Goal: Find specific page/section: Find specific page/section

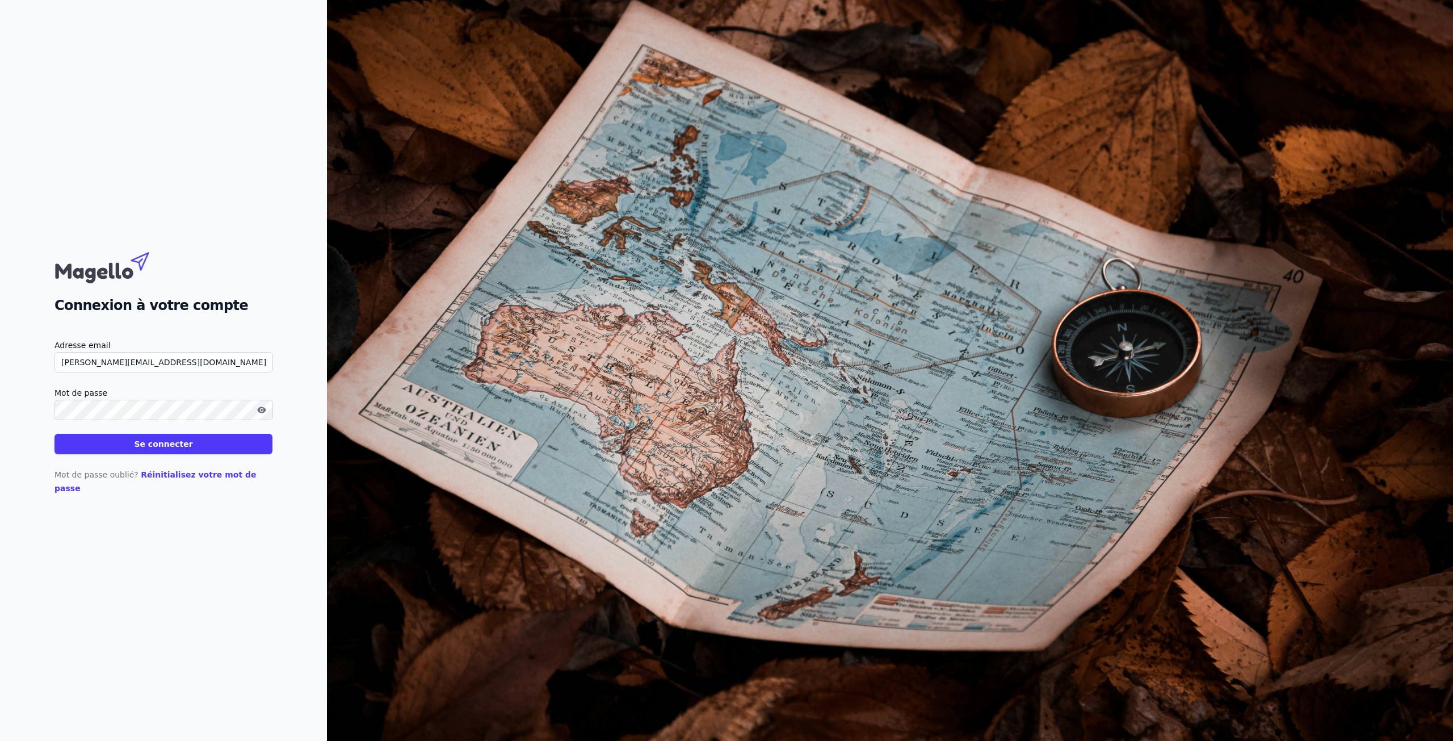
type input "[PERSON_NAME][EMAIL_ADDRESS][DOMAIN_NAME]"
click at [54, 434] on button "Se connecter" at bounding box center [163, 444] width 218 height 20
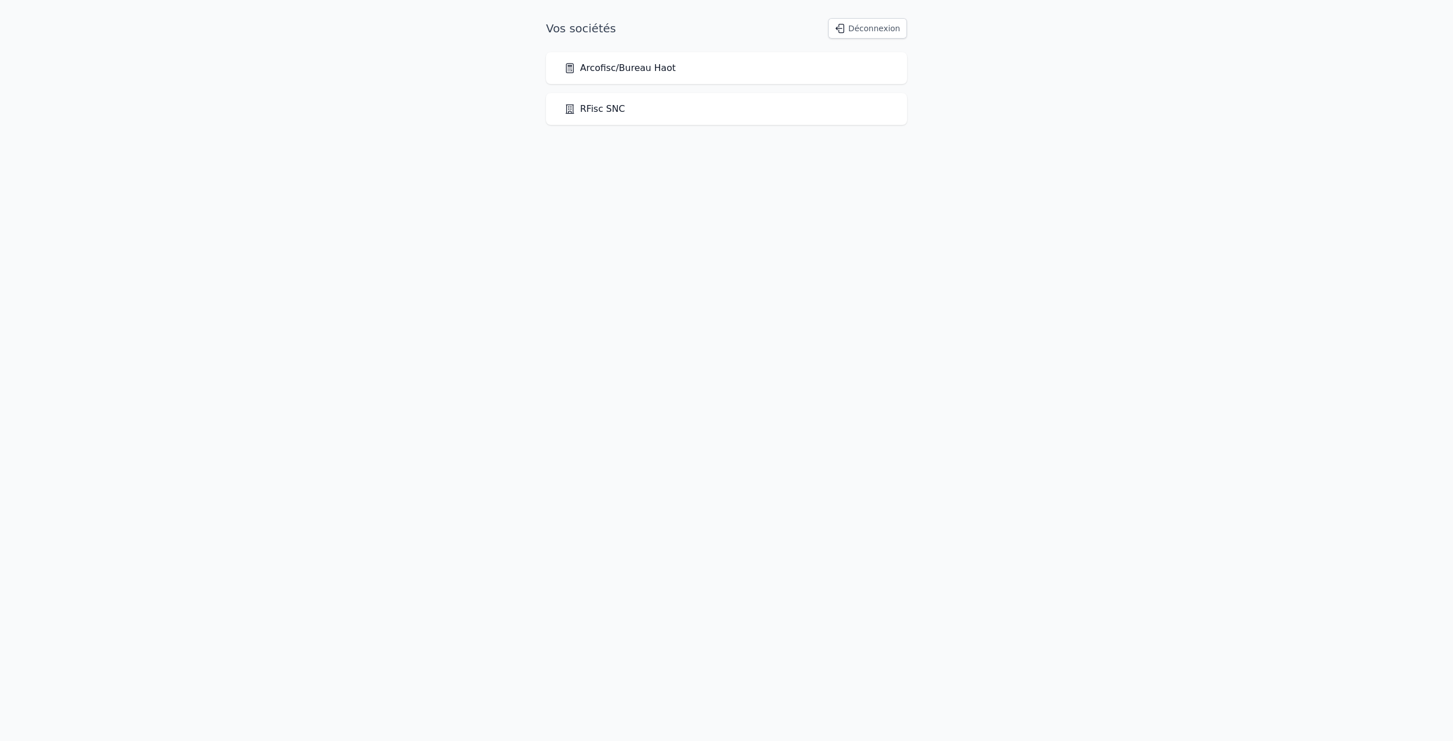
click at [666, 74] on div "Arcofisc/Bureau Haot" at bounding box center [726, 68] width 325 height 14
click at [655, 70] on link "Arcofisc/Bureau Haot" at bounding box center [619, 68] width 111 height 14
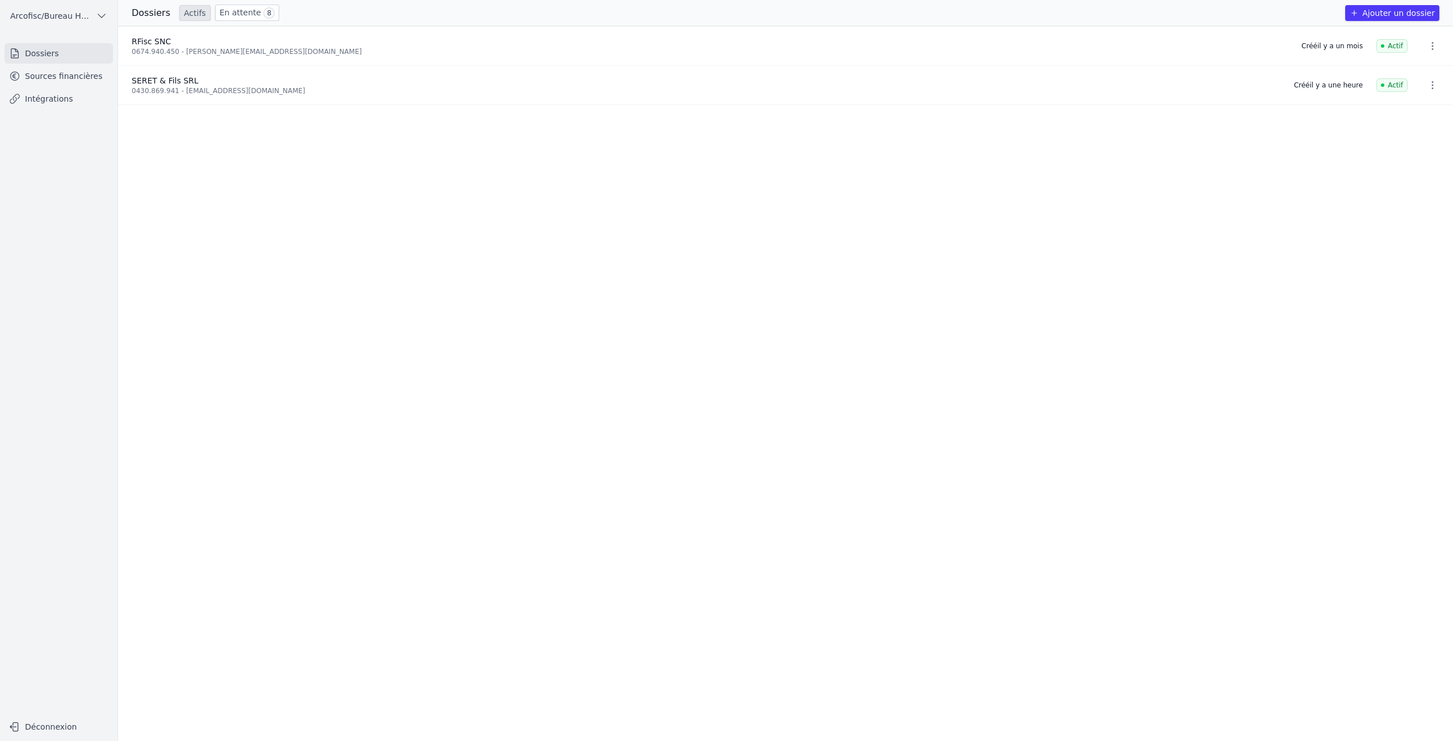
click at [61, 56] on link "Dossiers" at bounding box center [59, 53] width 108 height 20
click at [53, 72] on link "Sources financières" at bounding box center [59, 76] width 108 height 20
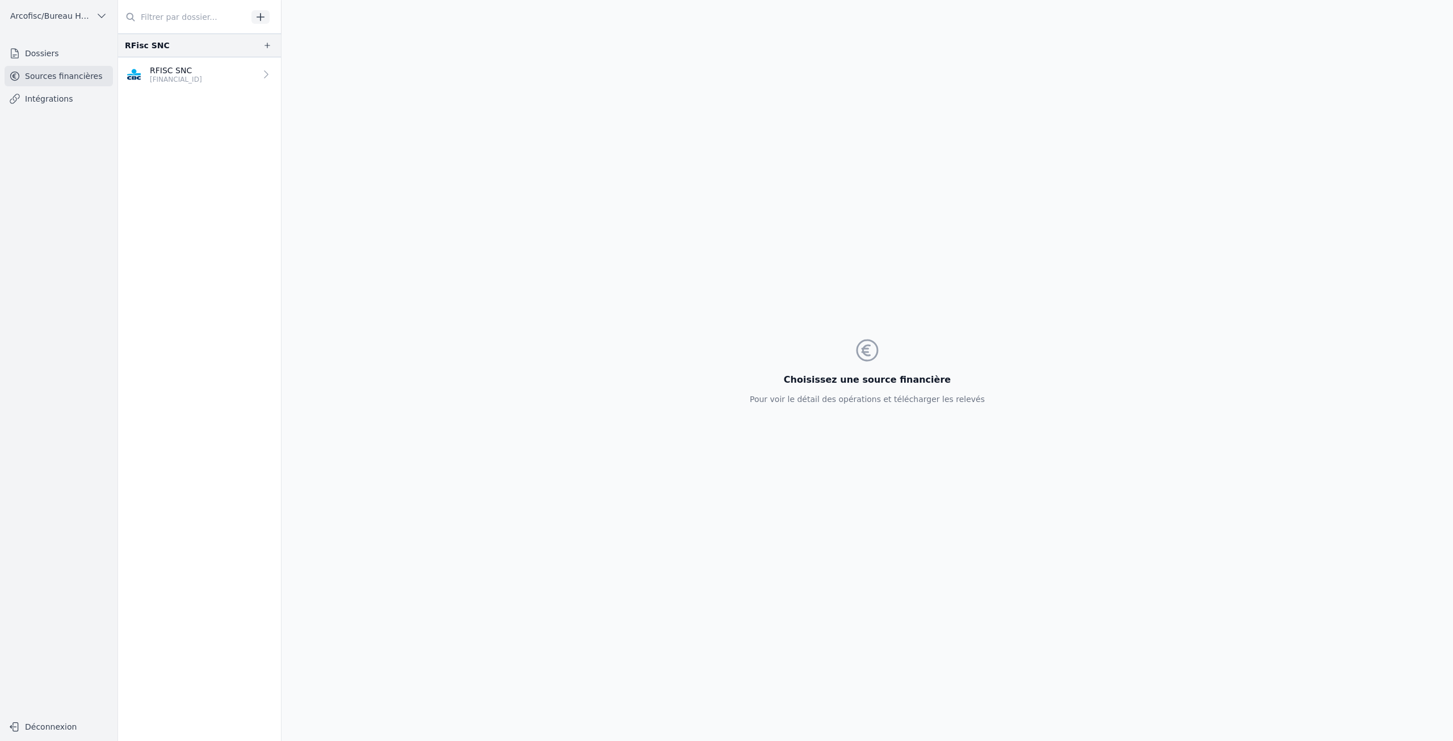
click at [36, 56] on link "Dossiers" at bounding box center [59, 53] width 108 height 20
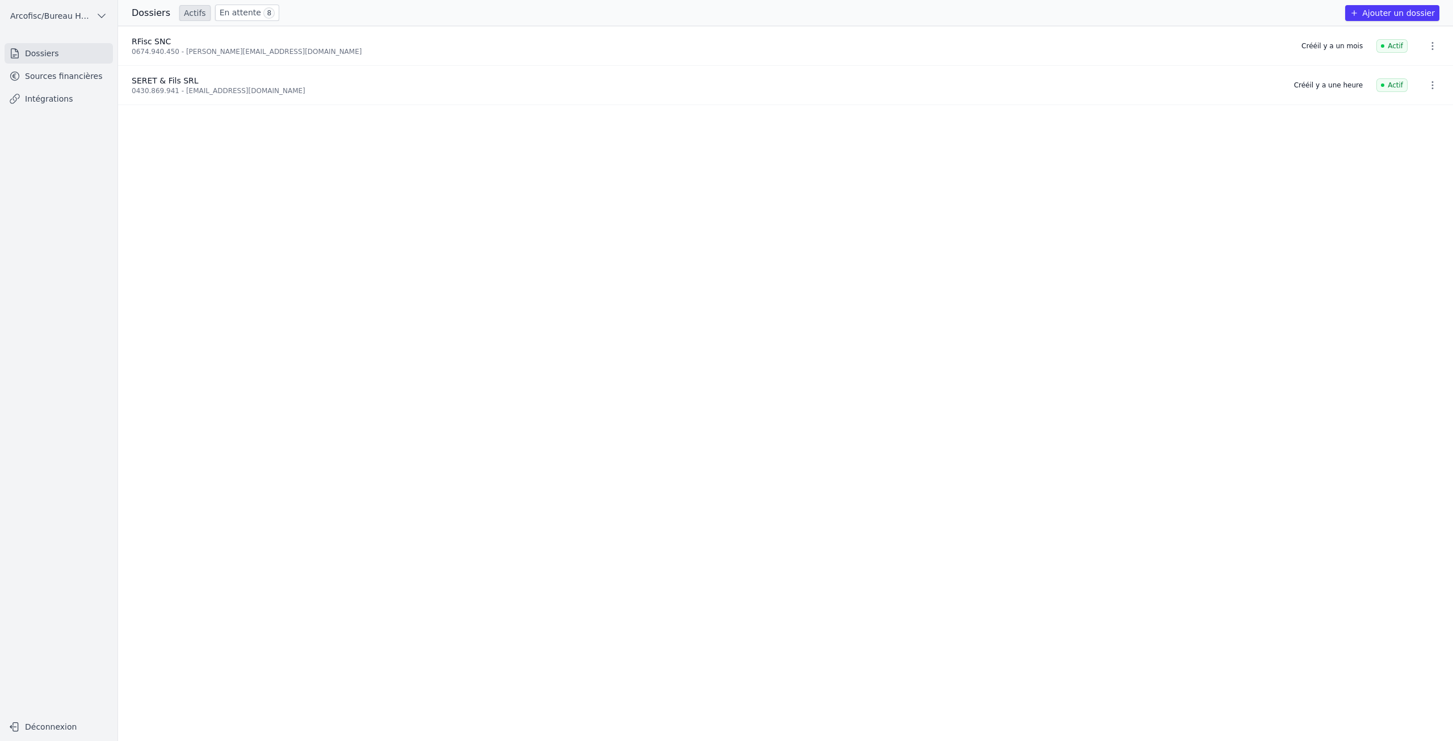
click at [236, 15] on link "En attente 8" at bounding box center [247, 13] width 64 height 16
